Goal: Task Accomplishment & Management: Manage account settings

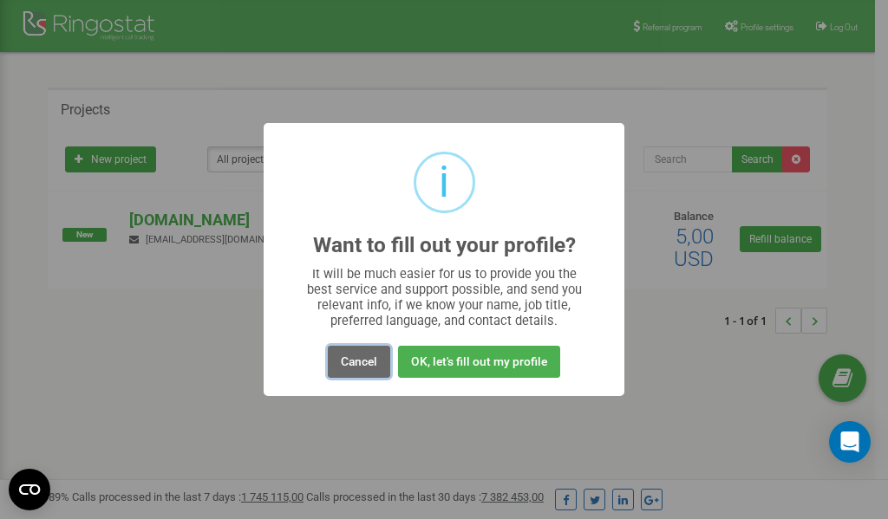
click at [354, 359] on button "Cancel" at bounding box center [359, 362] width 62 height 32
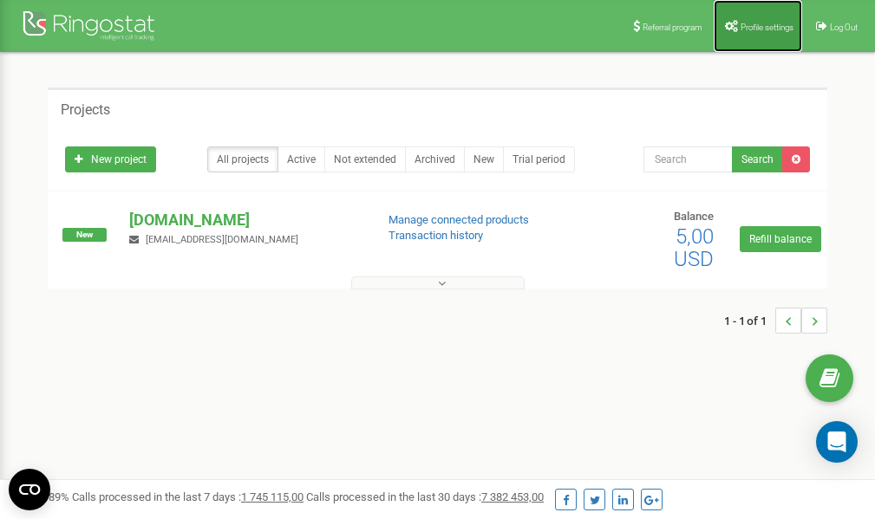
click at [761, 16] on link "Profile settings" at bounding box center [758, 26] width 88 height 52
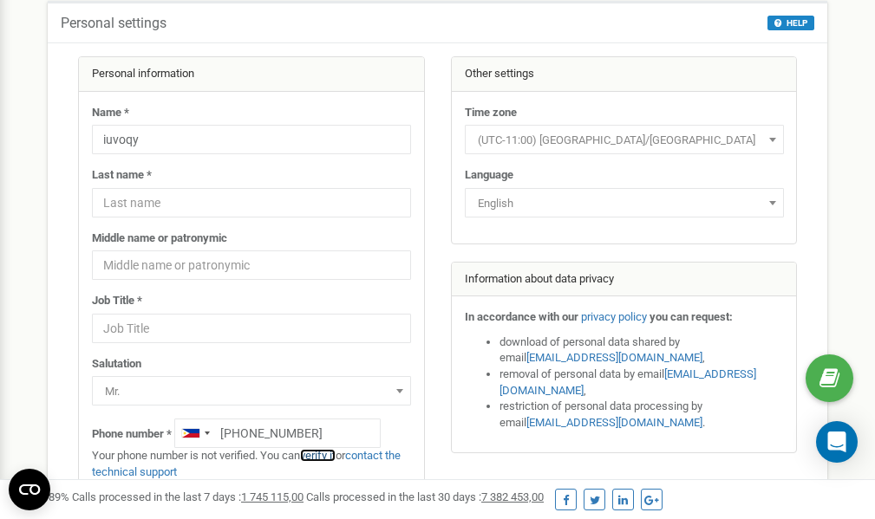
click at [328, 454] on link "verify it" at bounding box center [318, 455] width 36 height 13
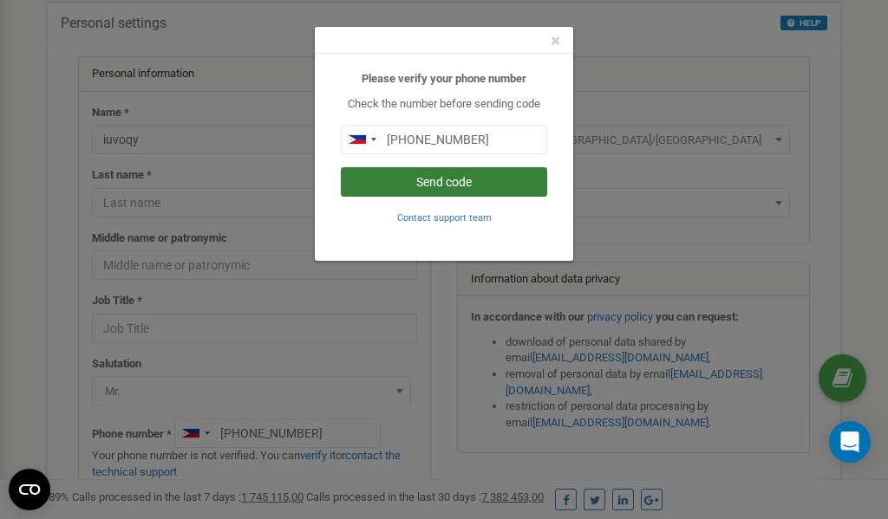
click at [453, 186] on button "Send code" at bounding box center [444, 181] width 206 height 29
